Goal: Task Accomplishment & Management: Manage account settings

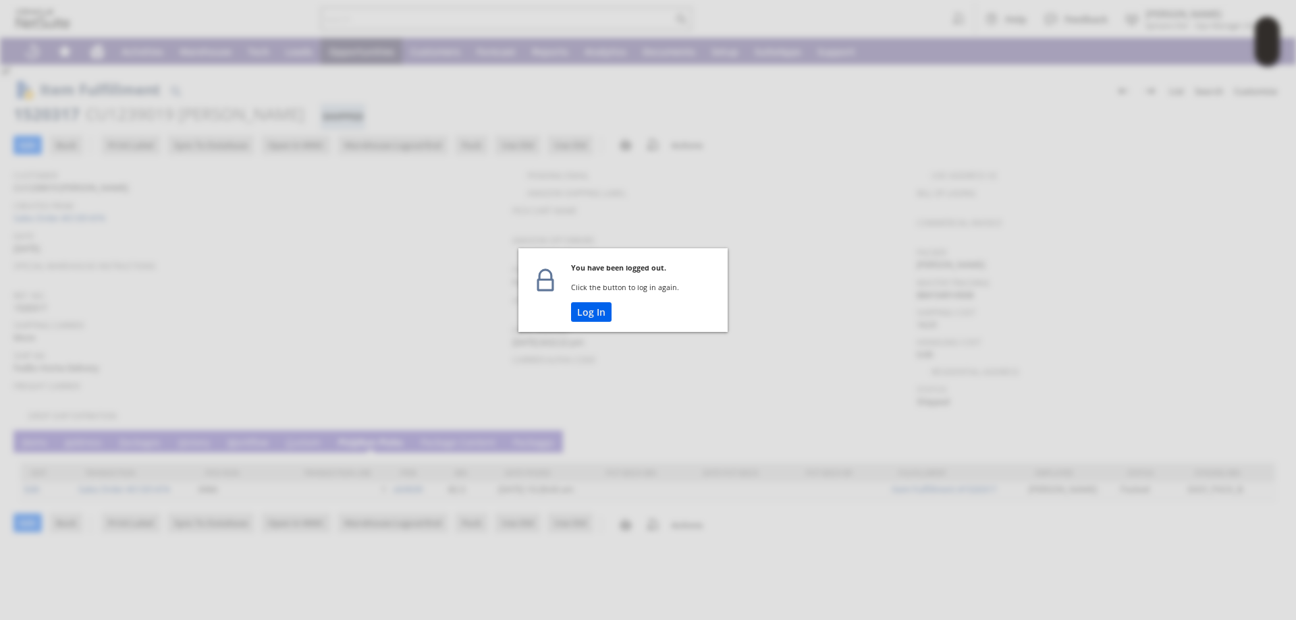
click at [586, 311] on button "Log In" at bounding box center [591, 312] width 40 height 20
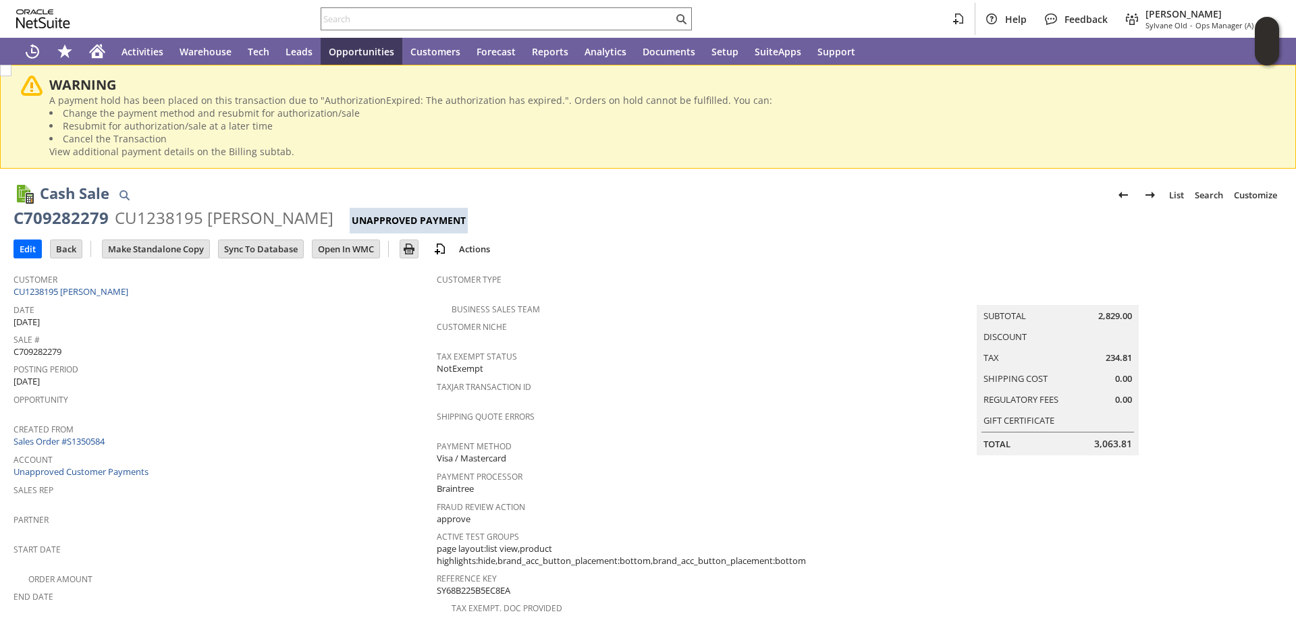
click at [39, 351] on span "C709282279" at bounding box center [37, 351] width 48 height 13
copy span "C709282279"
click at [23, 246] on input "Edit" at bounding box center [27, 249] width 27 height 18
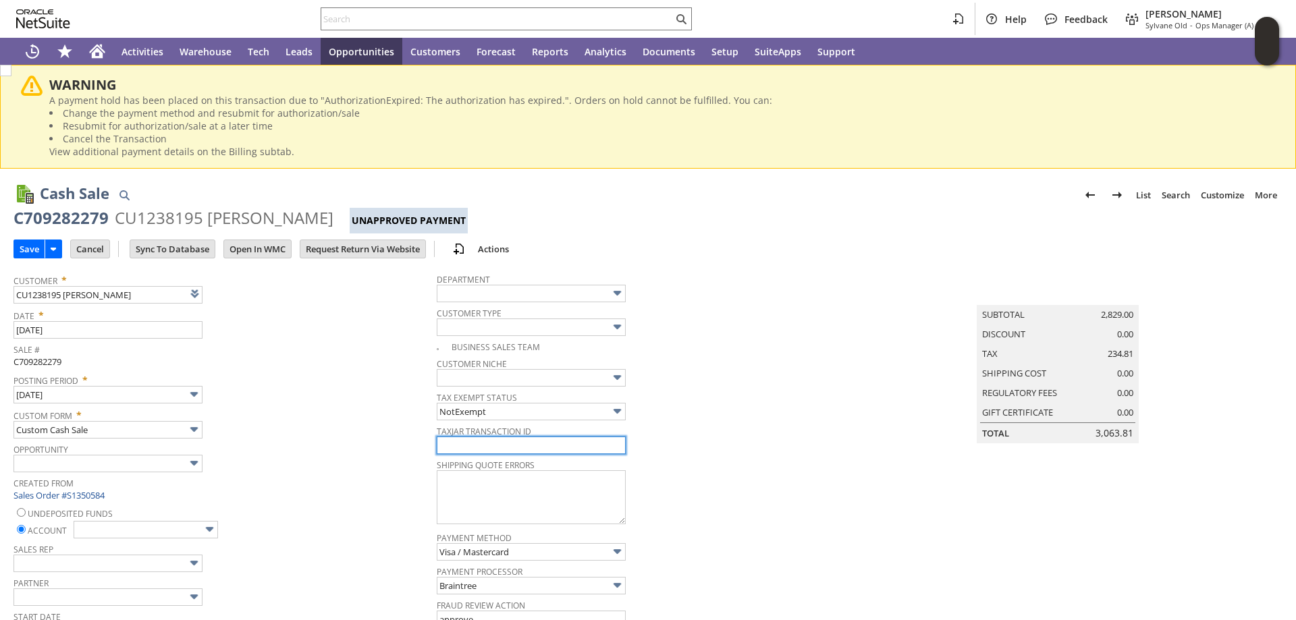
click at [524, 449] on input "text" at bounding box center [531, 446] width 189 height 18
paste input "C709282279"
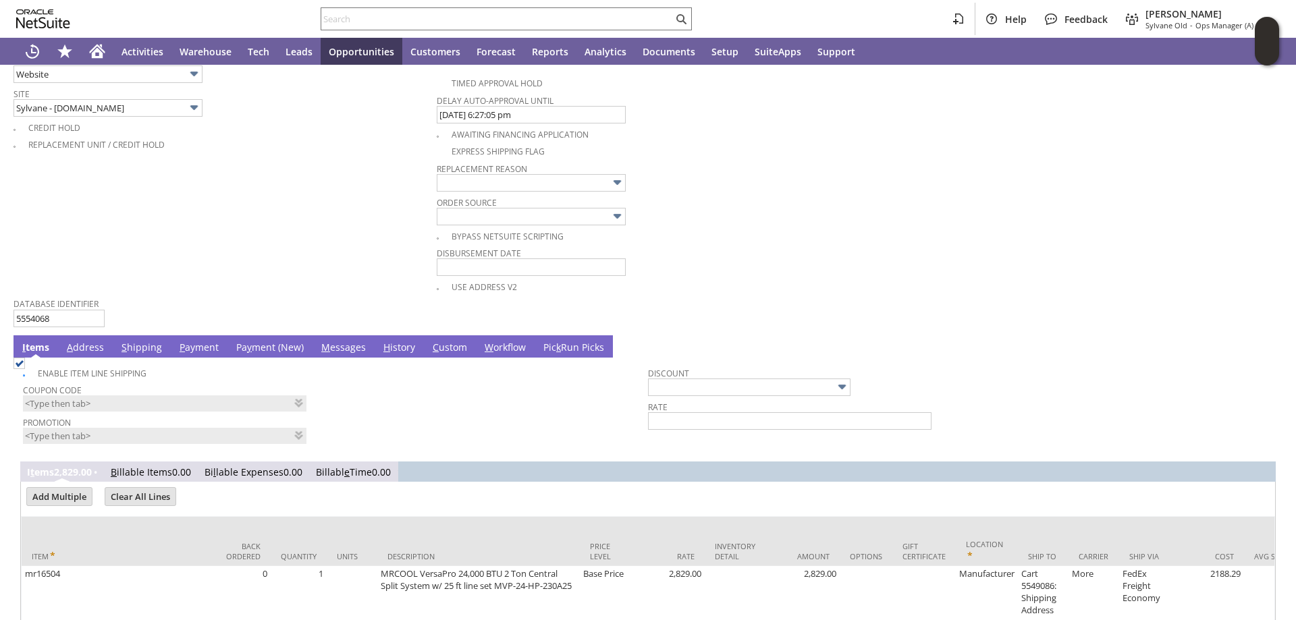
scroll to position [810, 0]
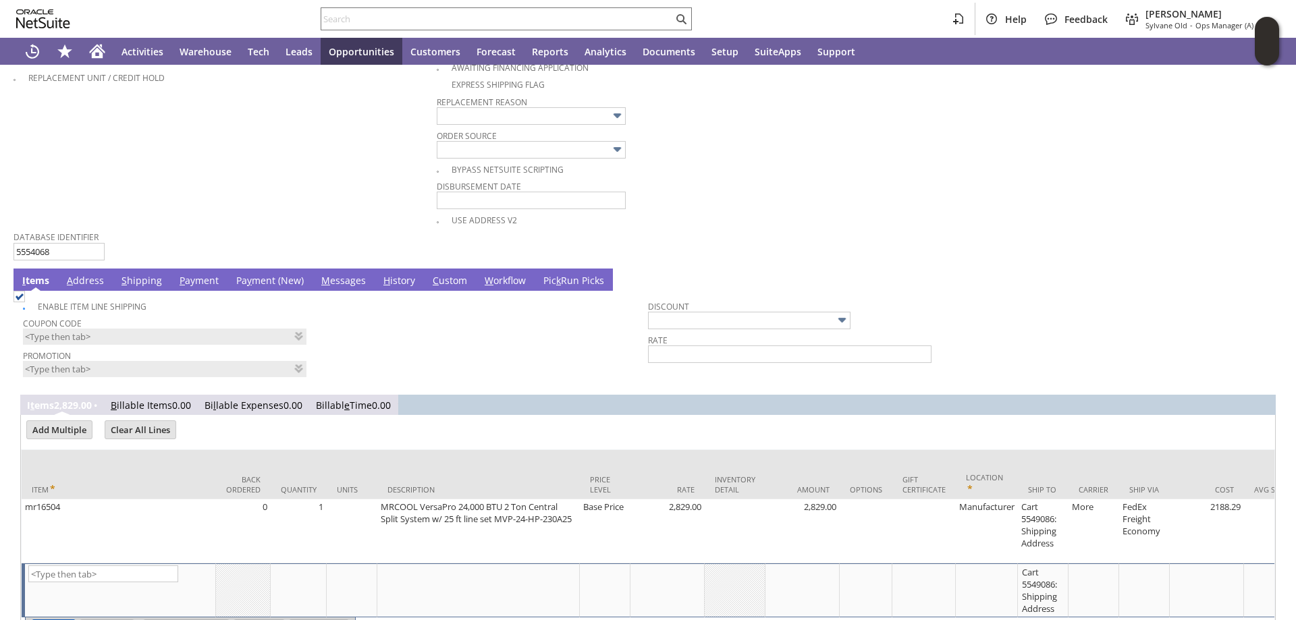
type input "C709282279"
click at [269, 283] on link "Pa y ment (New)" at bounding box center [270, 281] width 74 height 15
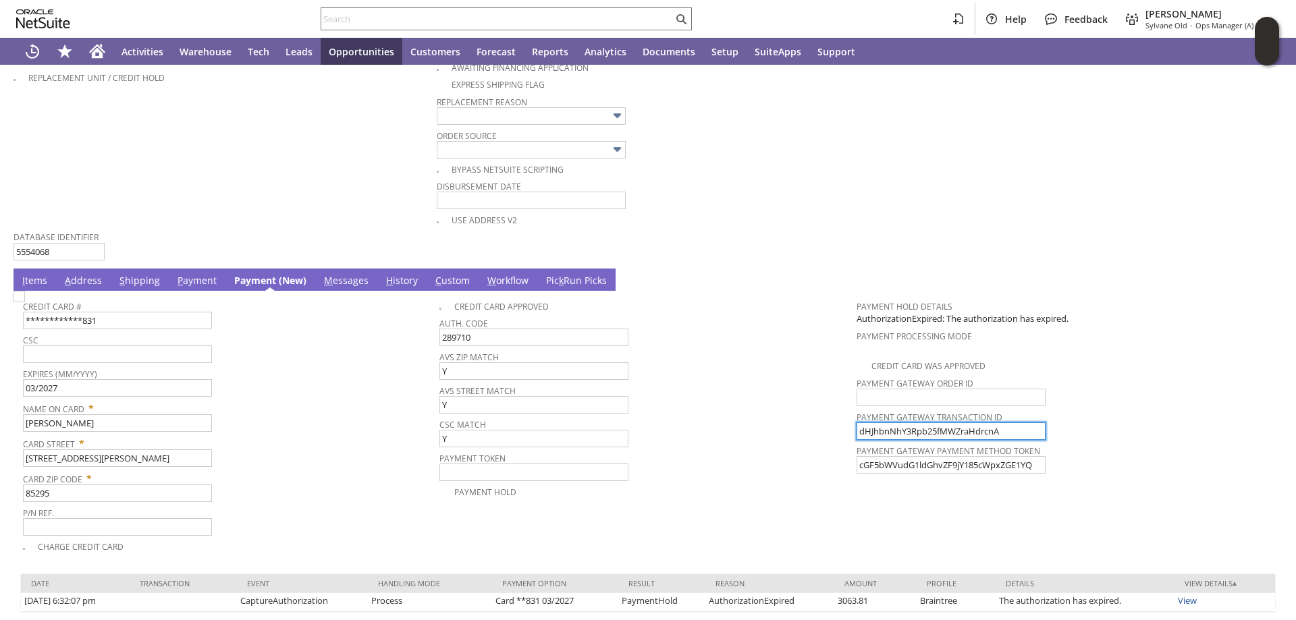
drag, startPoint x: 883, startPoint y: 431, endPoint x: 704, endPoint y: 421, distance: 179.1
click at [716, 424] on tr "**********" at bounding box center [648, 424] width 1250 height 260
click at [25, 302] on img at bounding box center [18, 296] width 11 height 11
checkbox input "true"
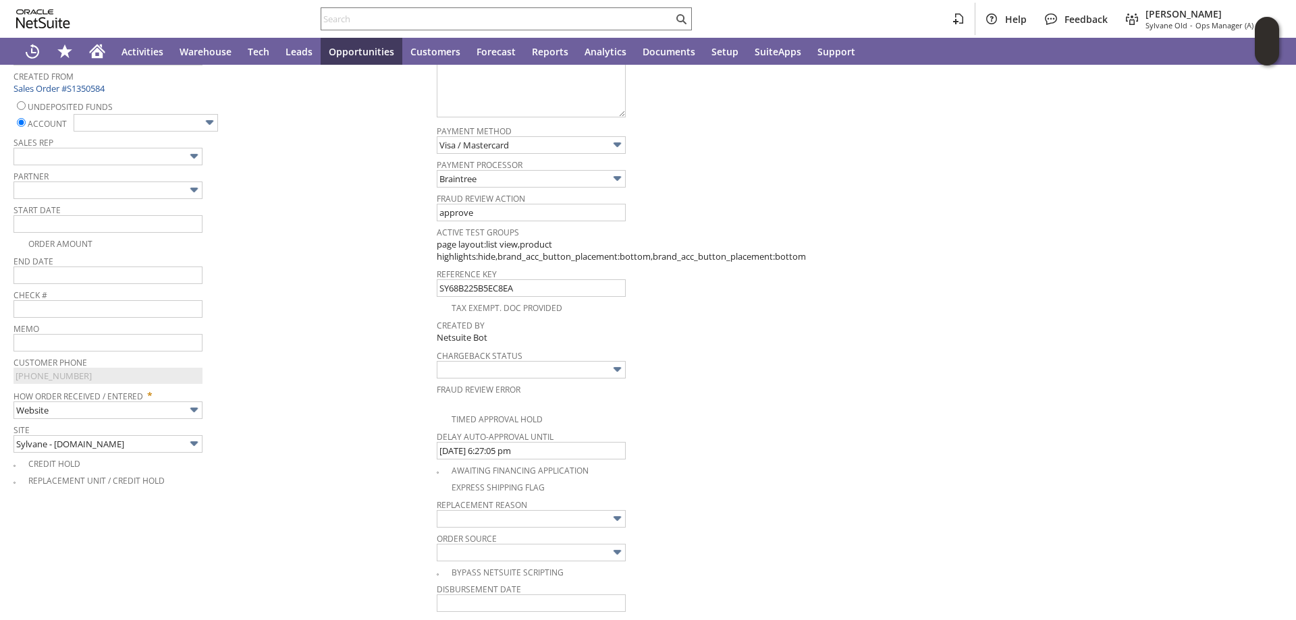
scroll to position [405, 0]
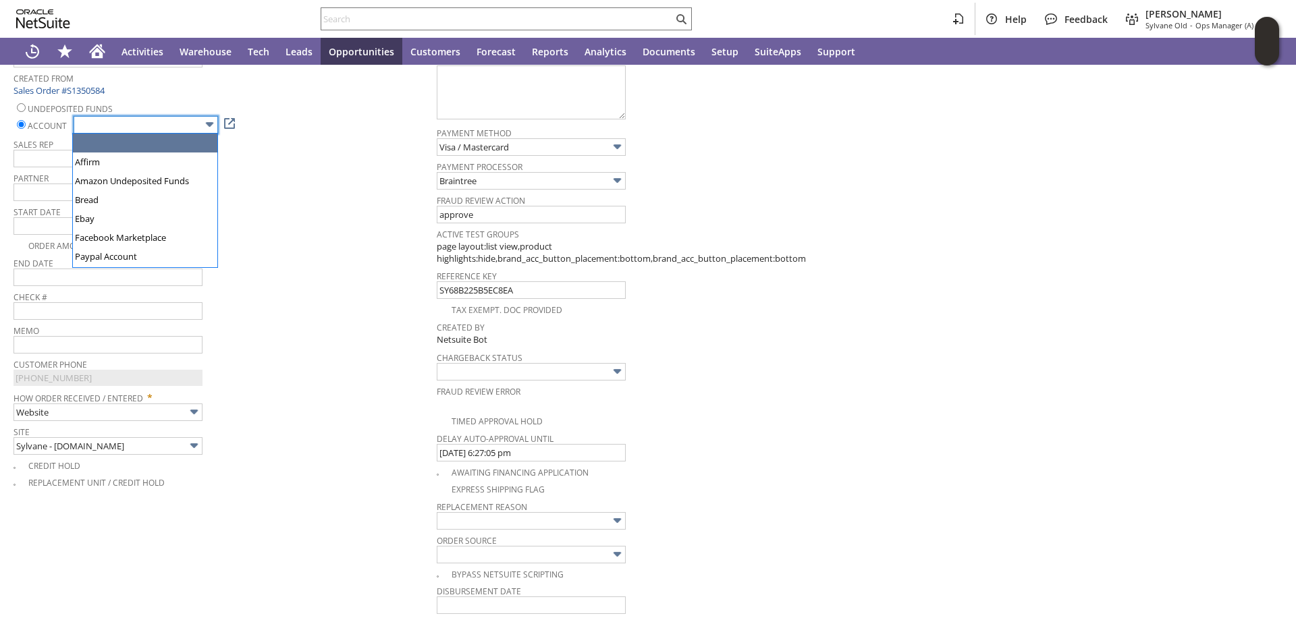
click at [179, 118] on input "text" at bounding box center [146, 125] width 144 height 18
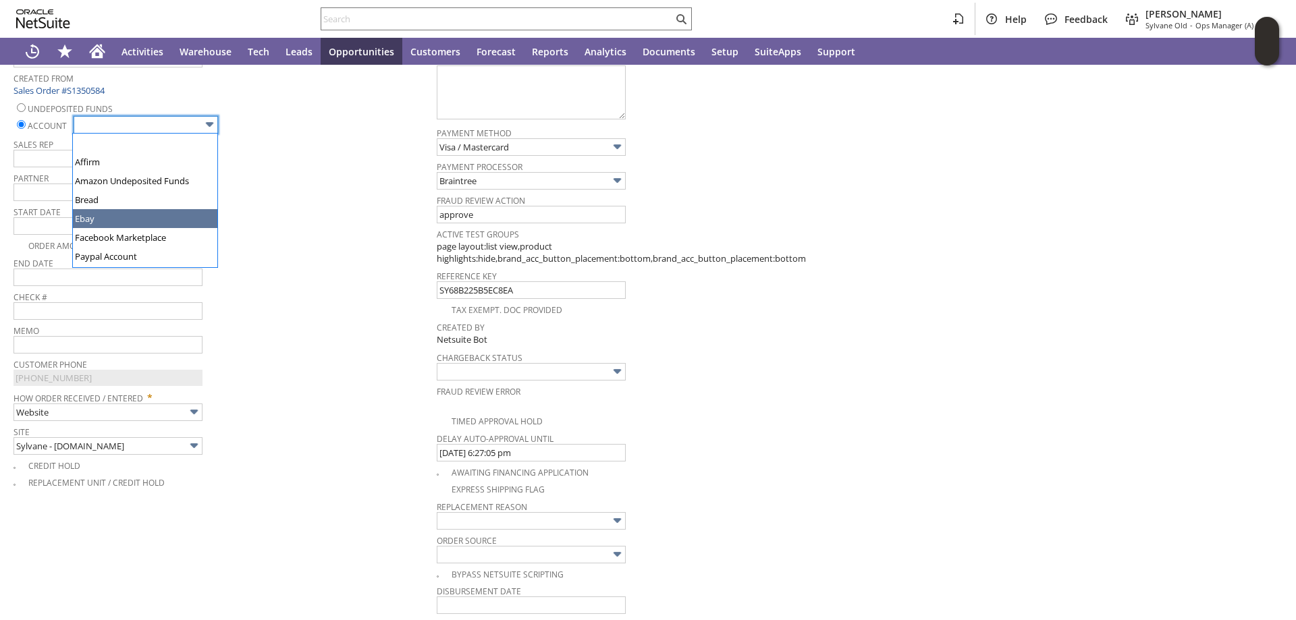
scroll to position [67, 0]
type input "Regions - Merchant 0414"
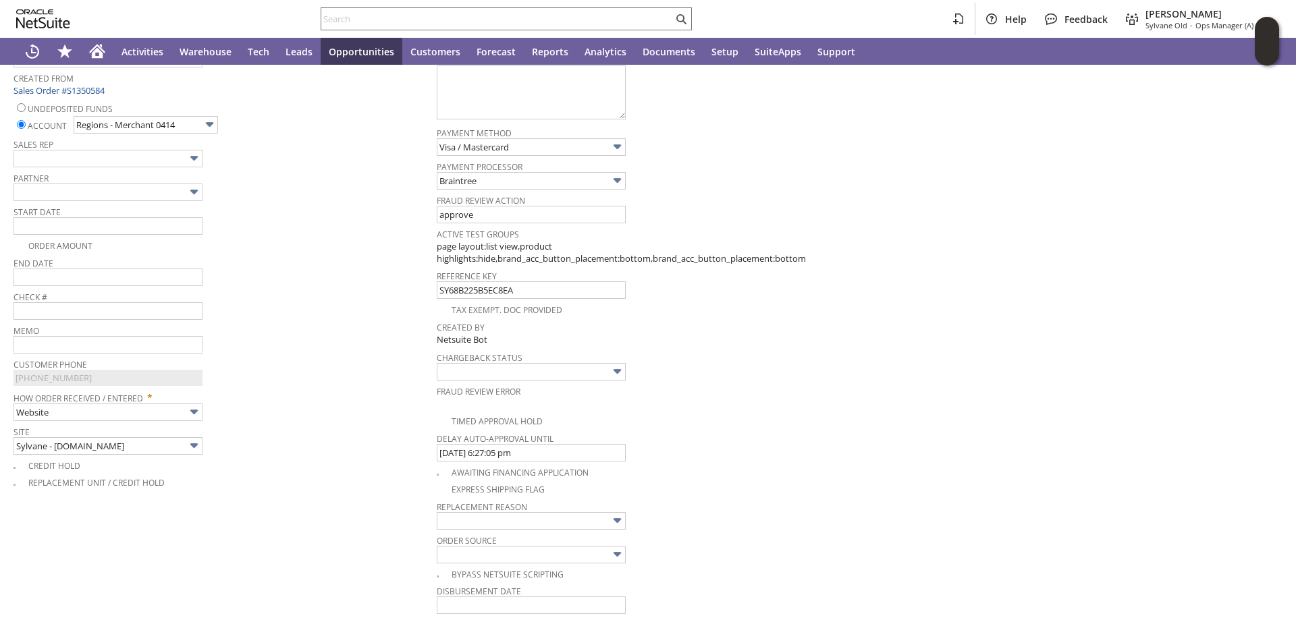
click at [383, 289] on span "Check #" at bounding box center [221, 294] width 416 height 15
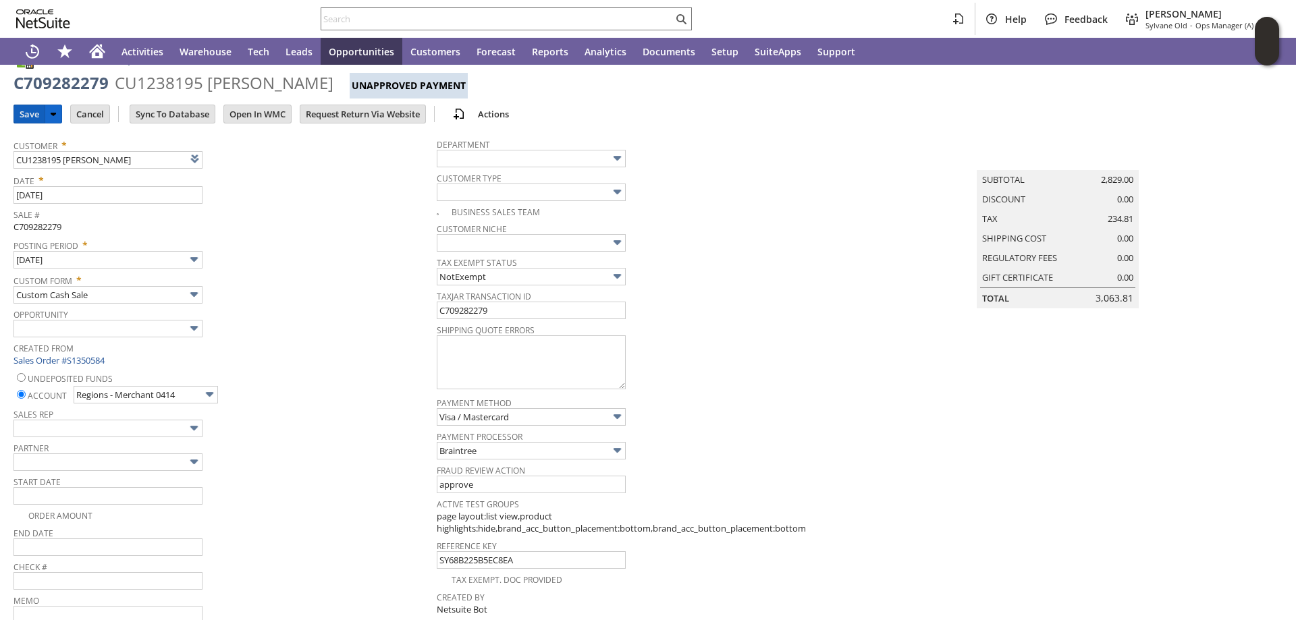
click at [28, 111] on input "Save" at bounding box center [29, 114] width 30 height 18
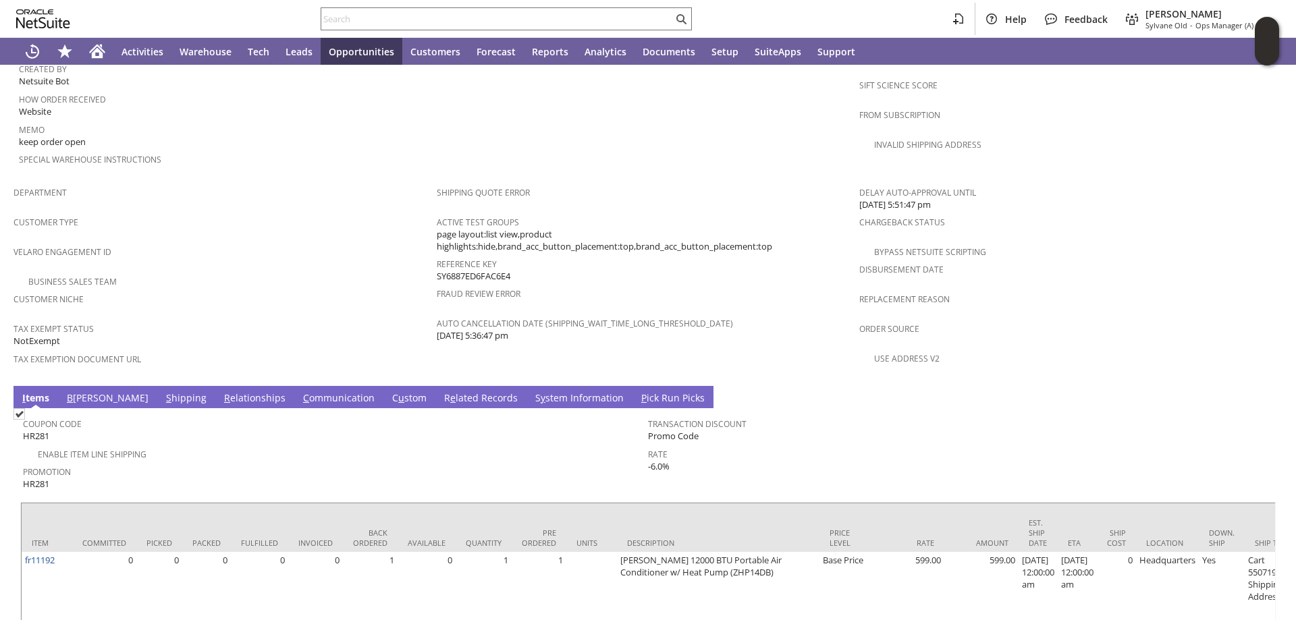
scroll to position [742, 0]
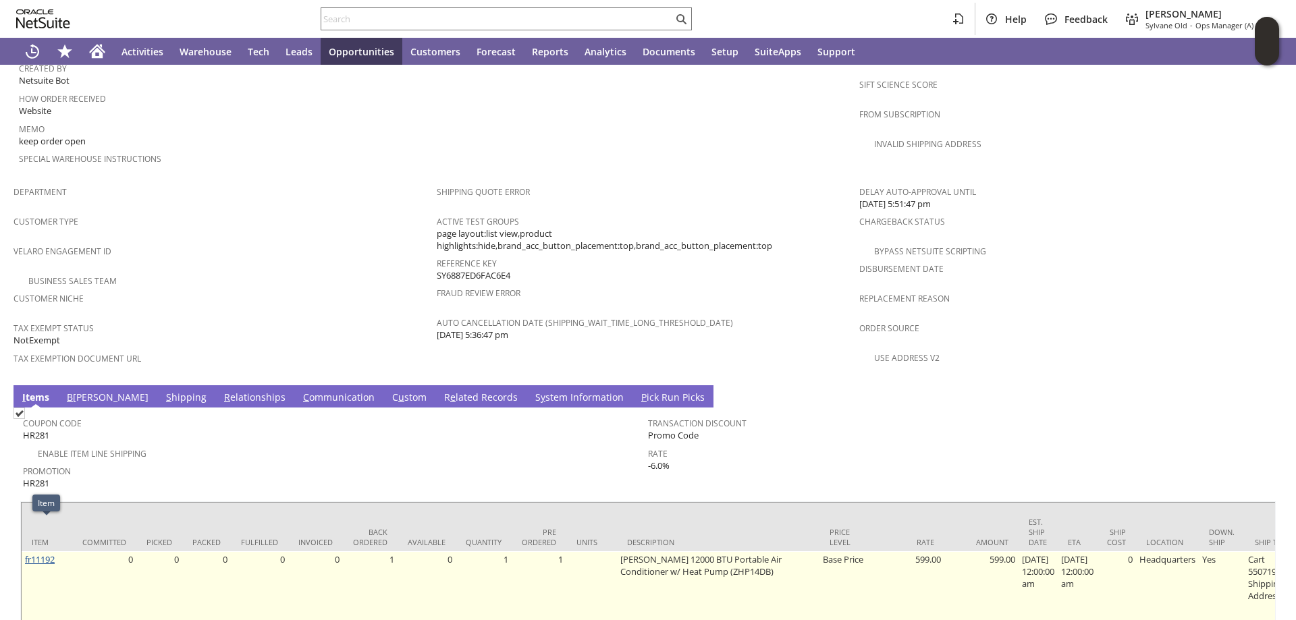
click at [40, 553] on link "fr11192" at bounding box center [40, 559] width 30 height 12
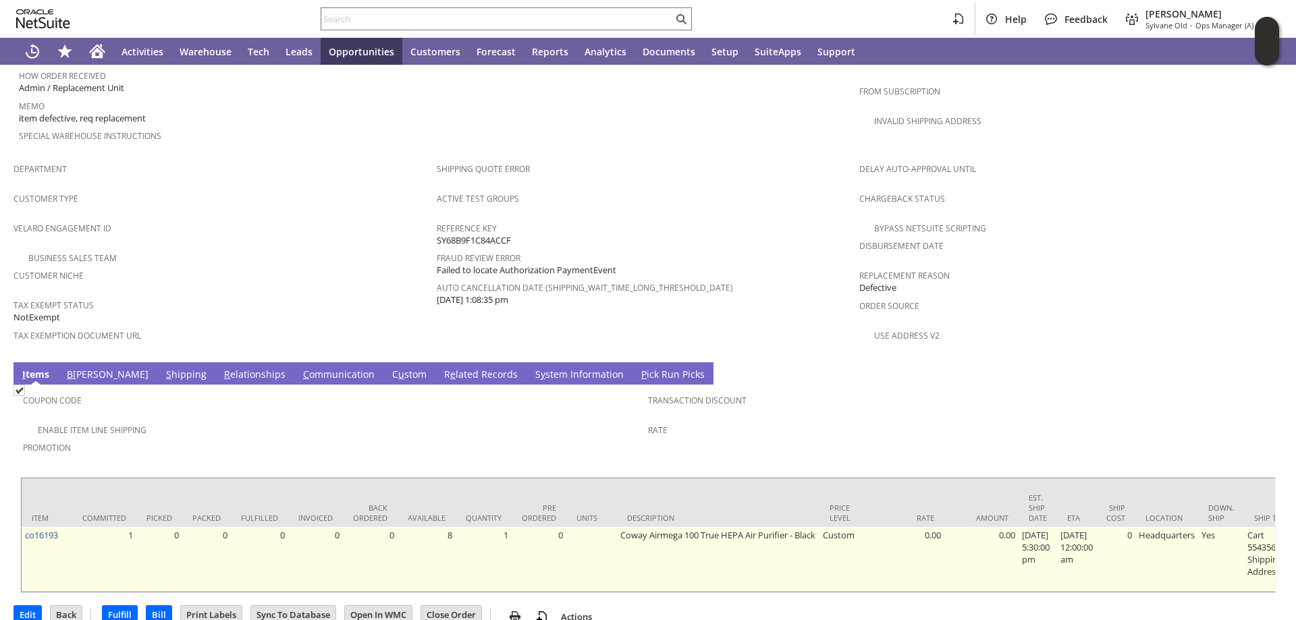
scroll to position [766, 0]
